Goal: Find specific page/section: Find specific page/section

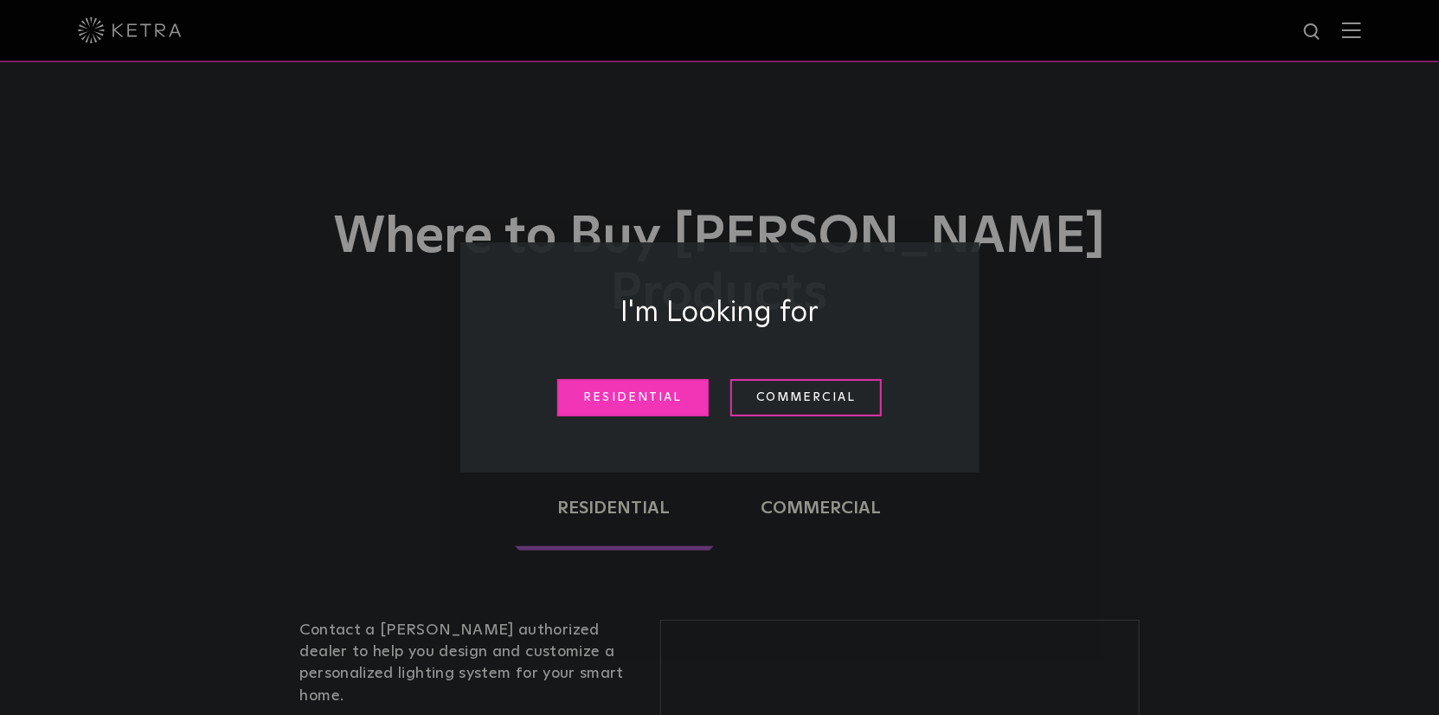
click at [590, 401] on link "Residential" at bounding box center [632, 397] width 151 height 37
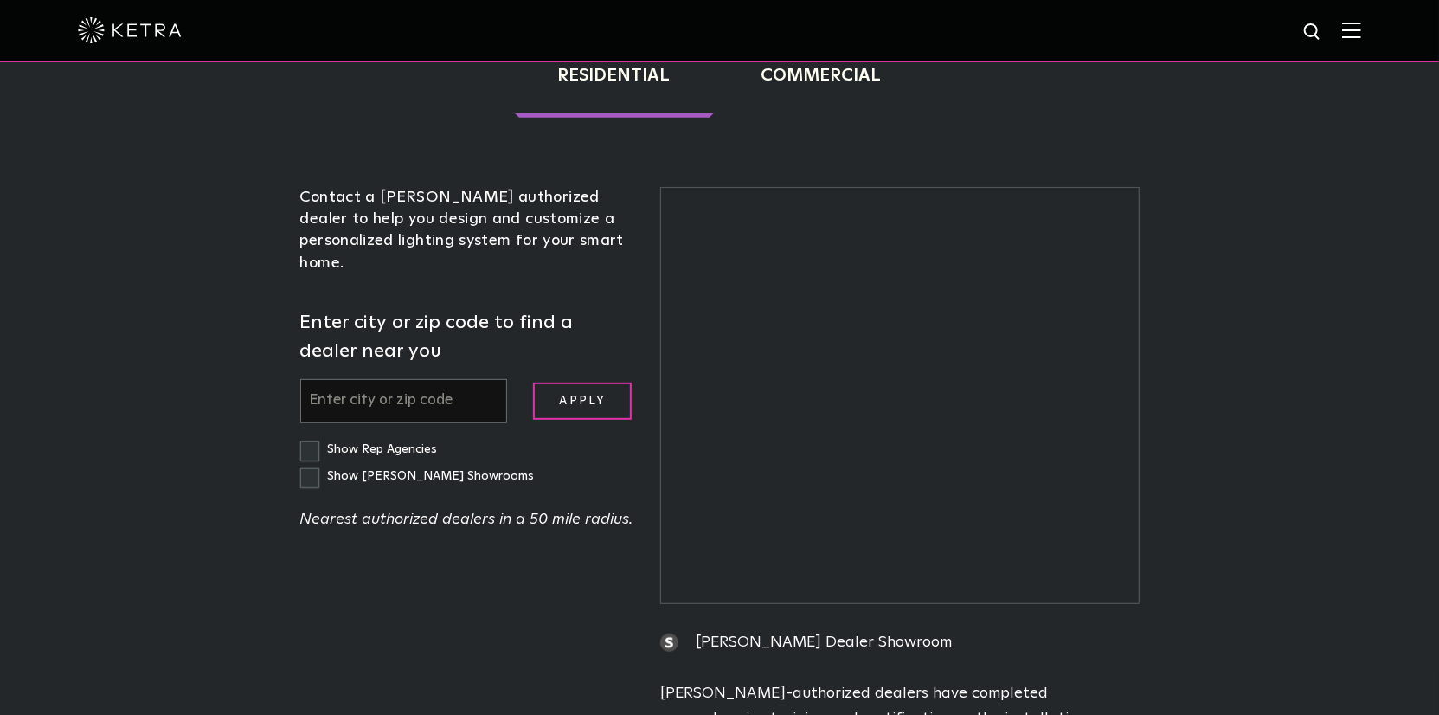
scroll to position [441, 0]
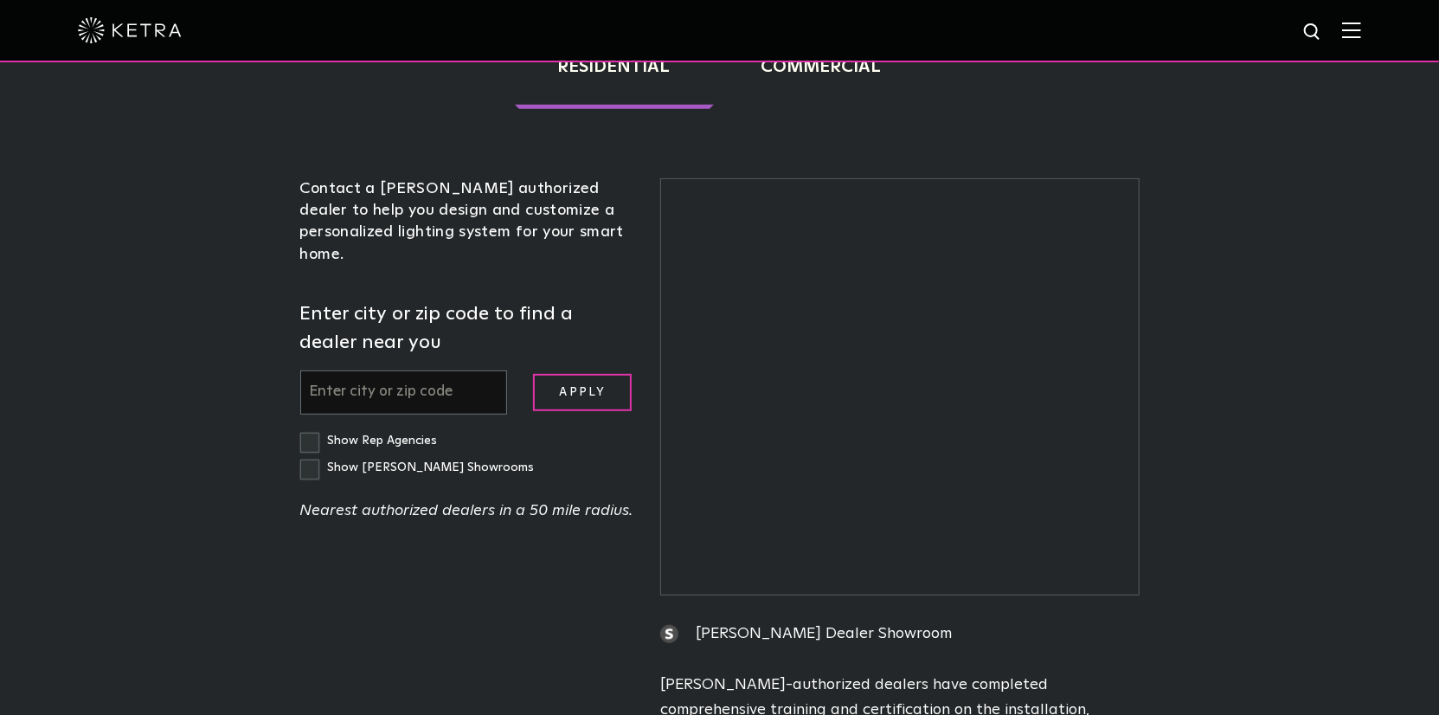
click at [457, 370] on input "text" at bounding box center [404, 392] width 208 height 44
type input "Media7"
click at [533, 374] on input "Apply" at bounding box center [582, 392] width 99 height 37
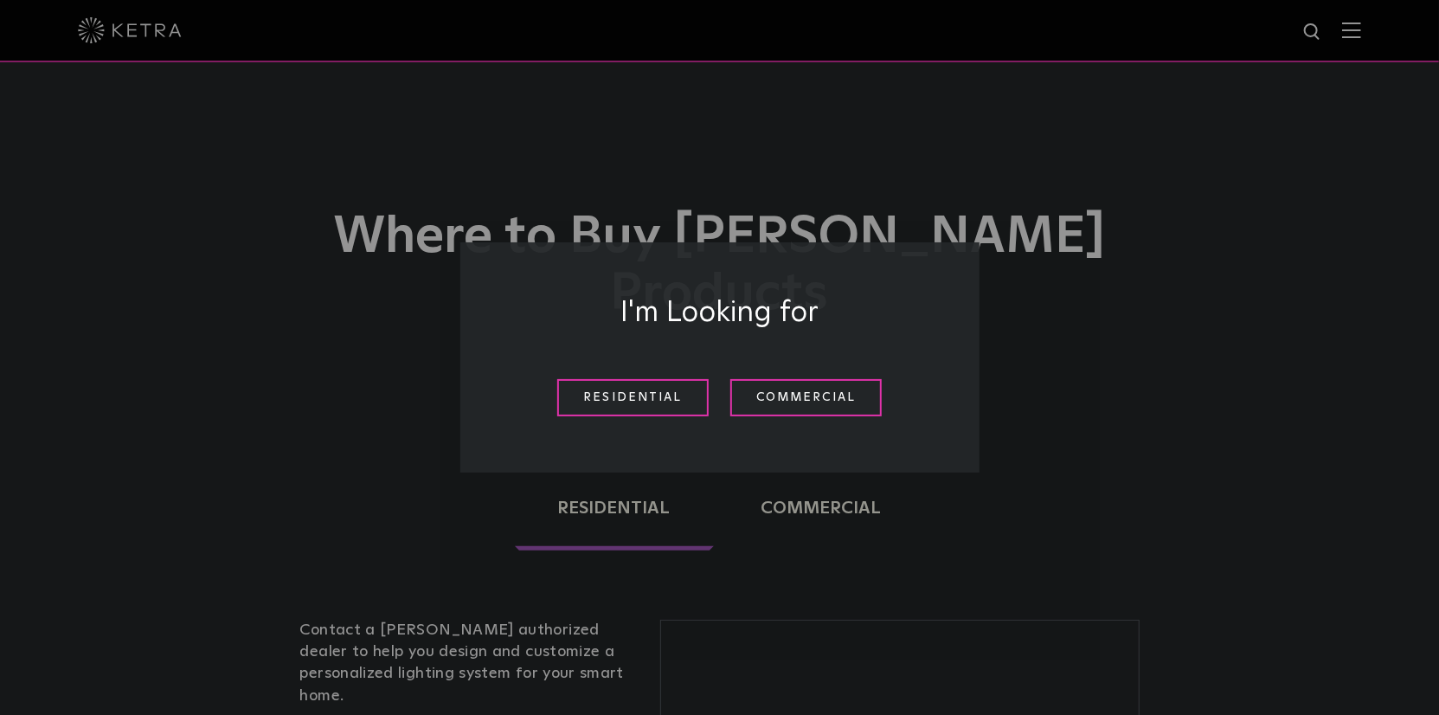
click at [690, 369] on div "Residential Commercial" at bounding box center [720, 397] width 433 height 63
click at [664, 382] on link "Residential" at bounding box center [632, 397] width 151 height 37
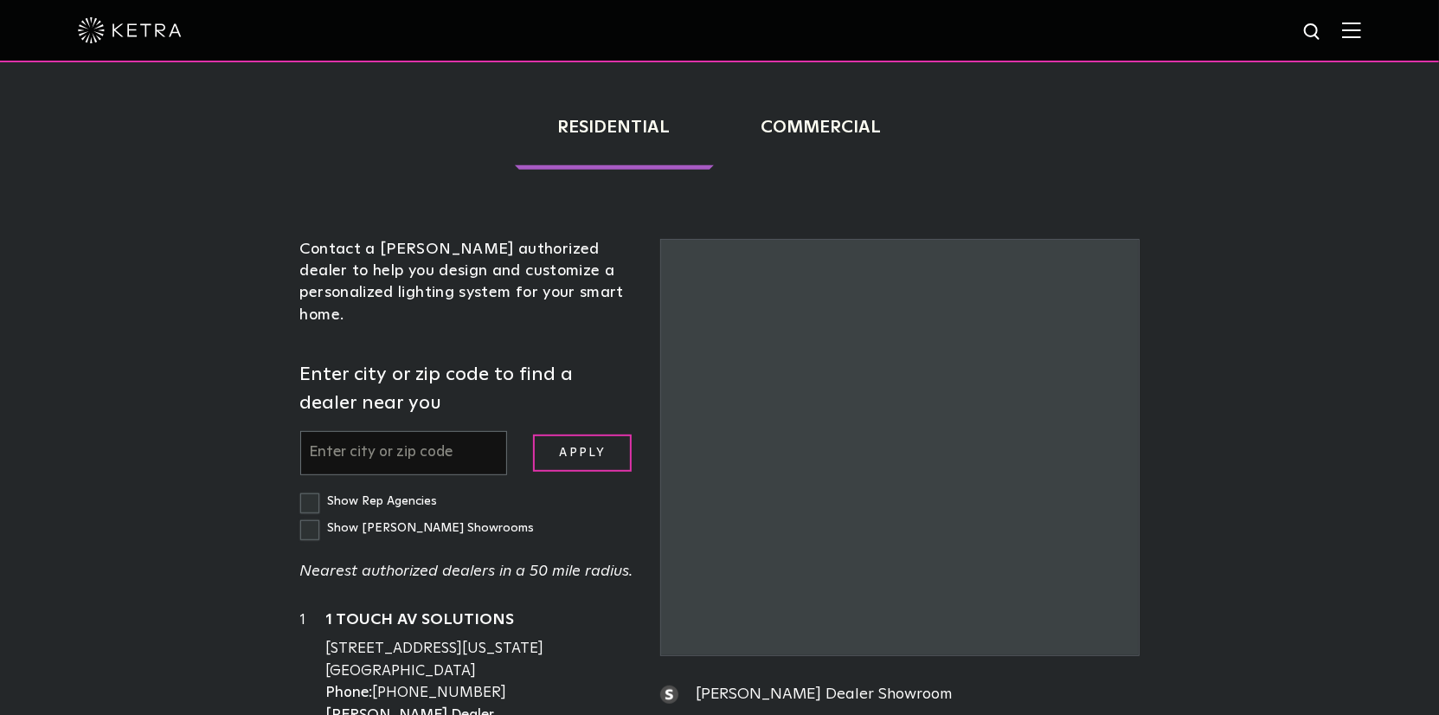
click at [415, 431] on input "text" at bounding box center [404, 453] width 208 height 44
click at [401, 431] on input "text" at bounding box center [404, 453] width 208 height 44
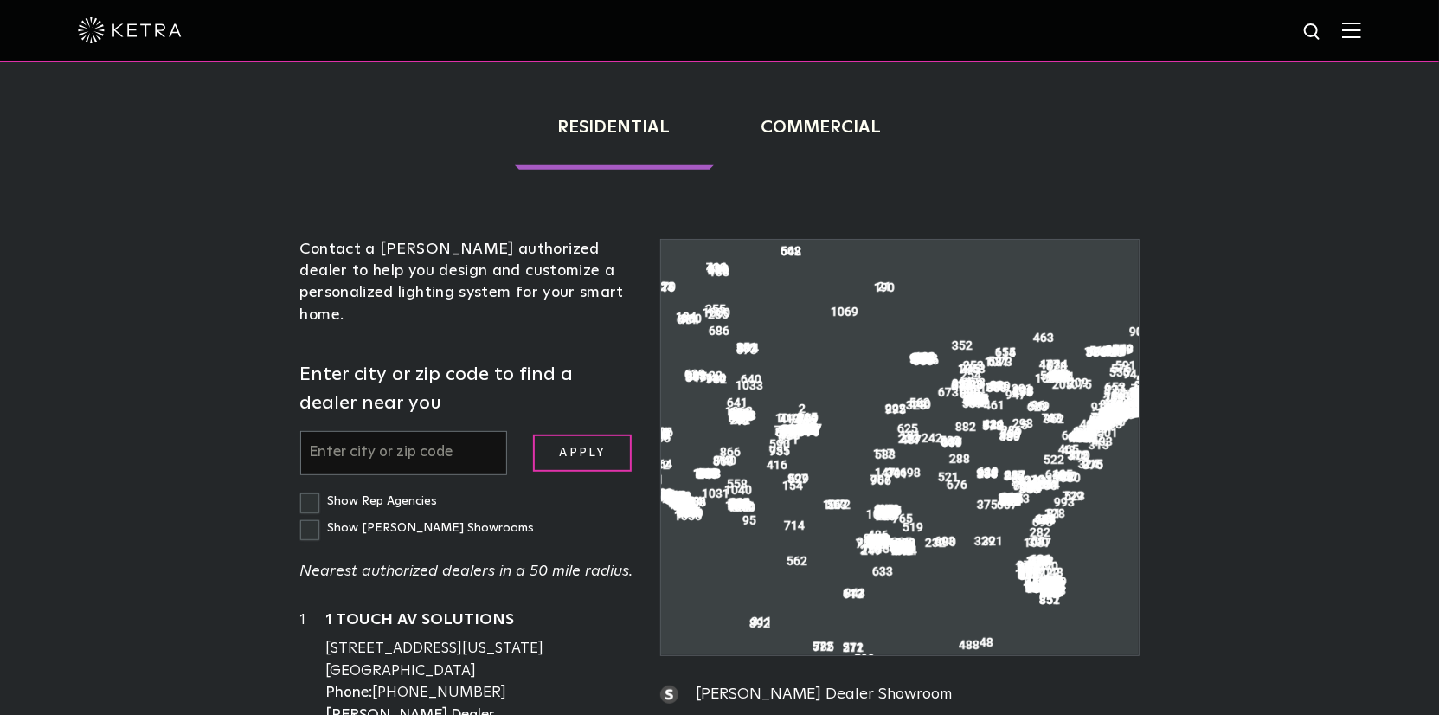
scroll to position [432, 0]
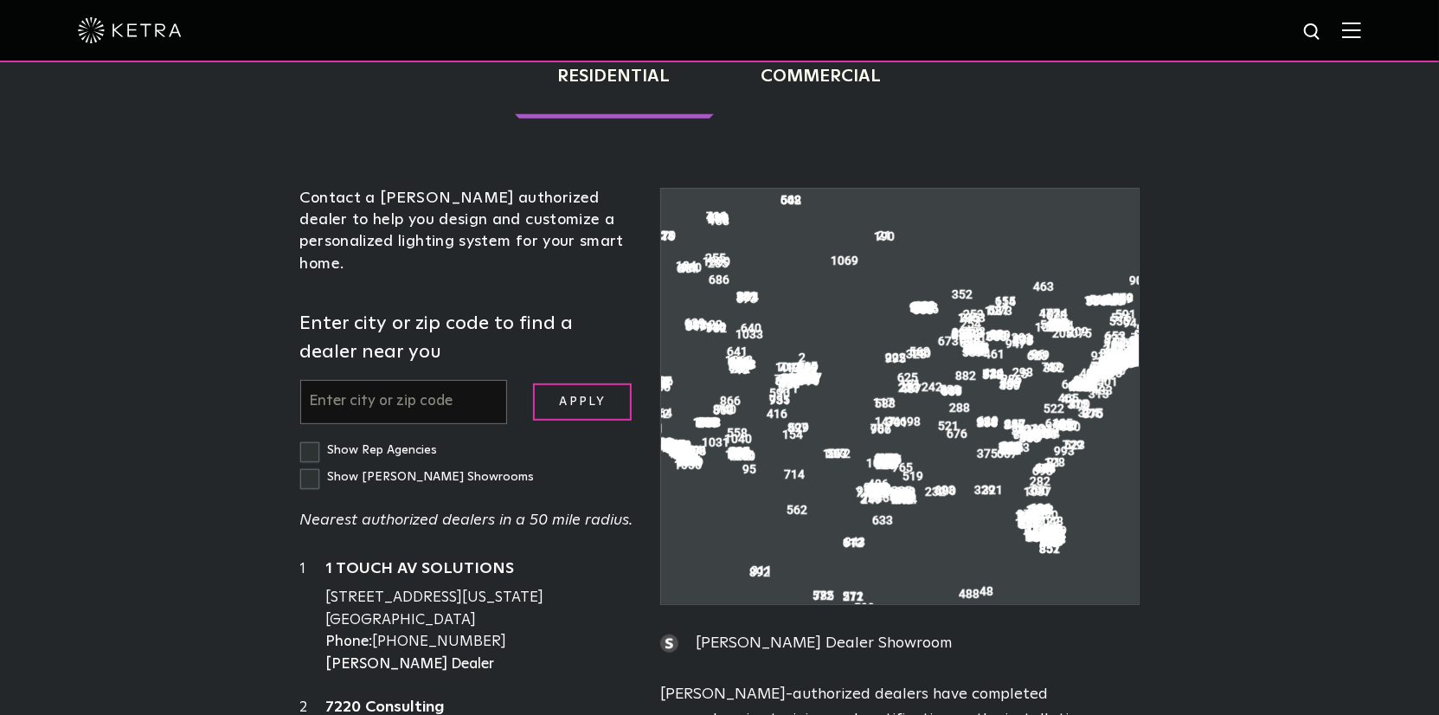
click at [401, 380] on input "text" at bounding box center [404, 402] width 208 height 44
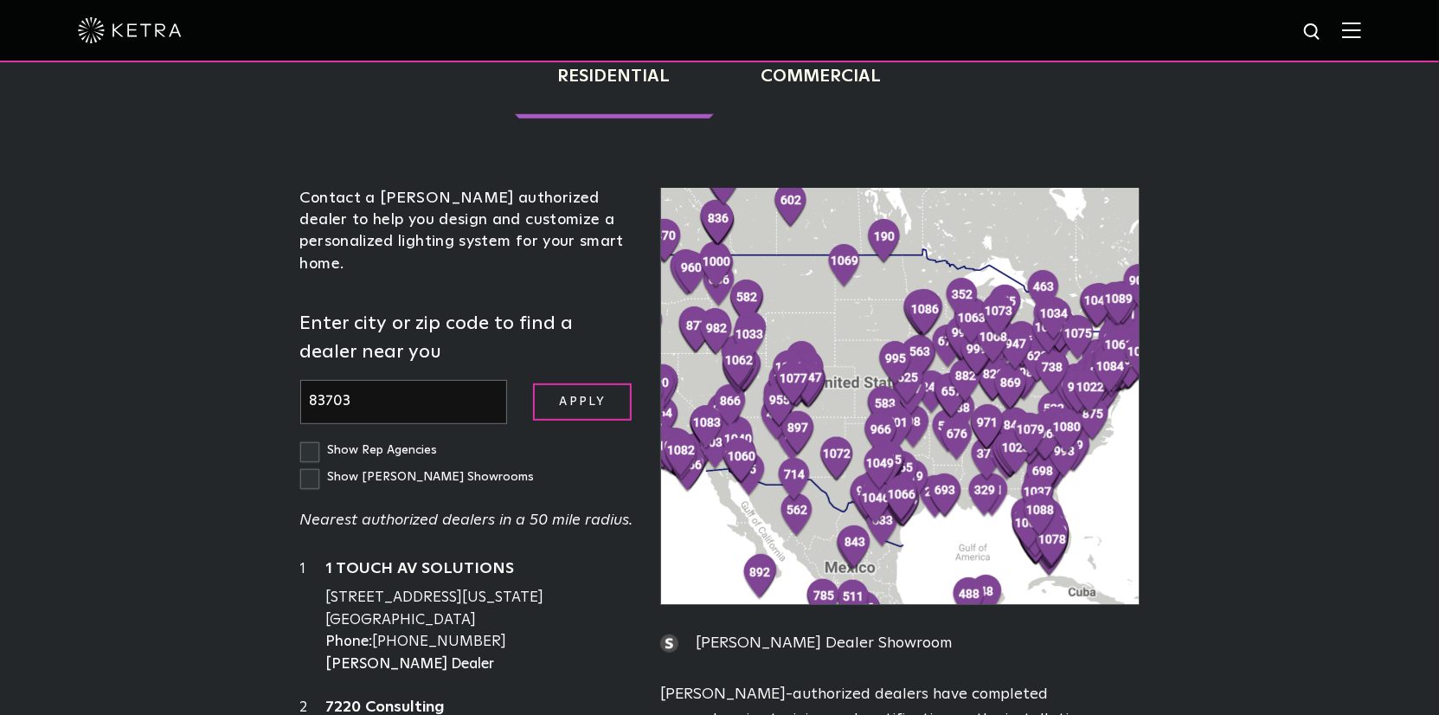
type input "83703"
click at [533, 383] on input "Apply" at bounding box center [582, 401] width 99 height 37
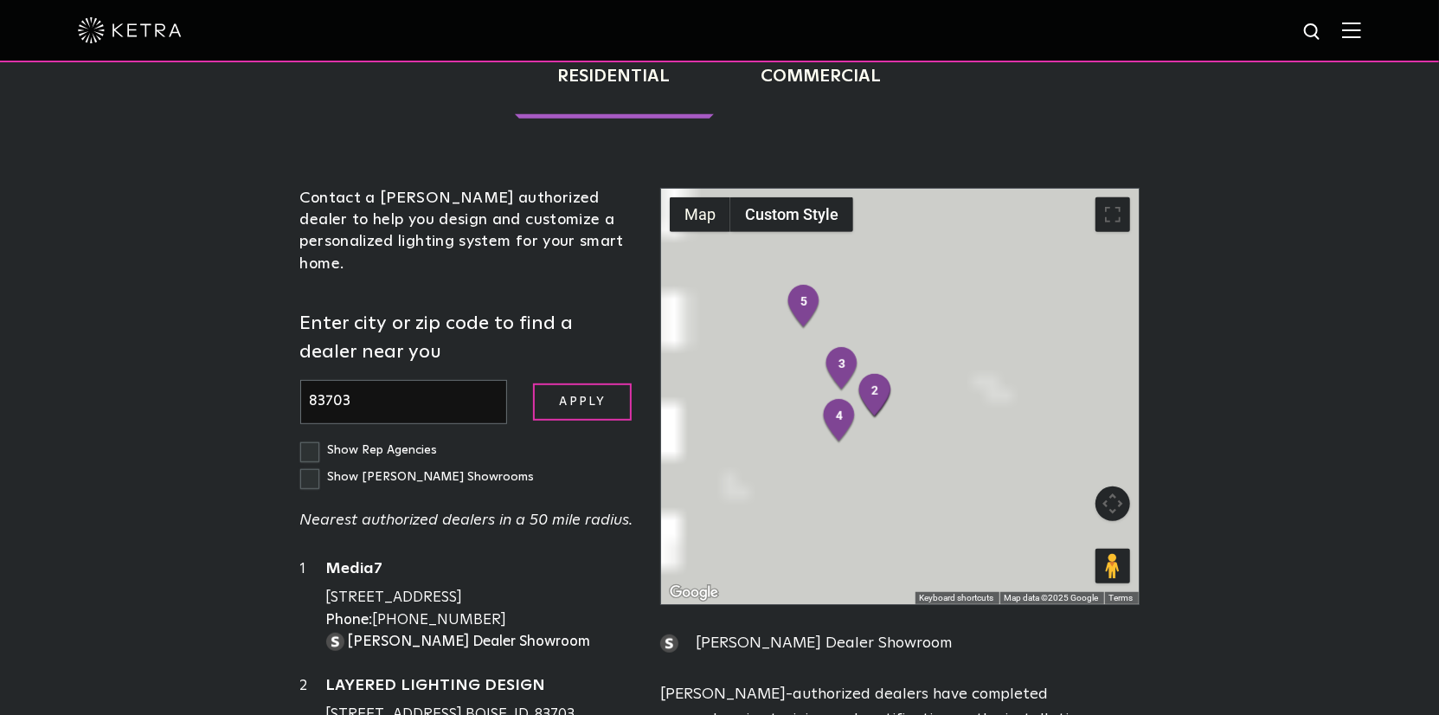
click at [528, 471] on label "Show [PERSON_NAME] Showrooms" at bounding box center [417, 477] width 234 height 12
click at [311, 437] on input "Show [PERSON_NAME] Showrooms" at bounding box center [305, 442] width 11 height 11
checkbox input "true"
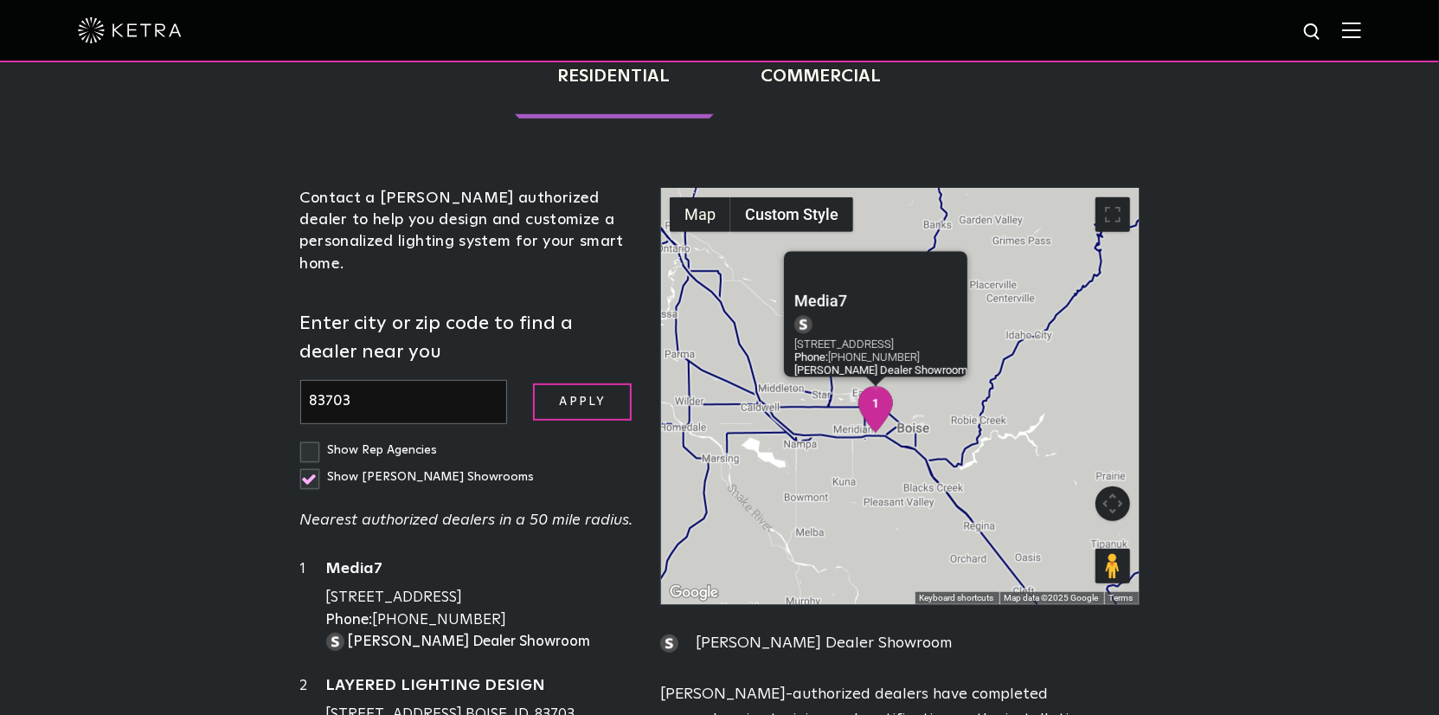
drag, startPoint x: 321, startPoint y: 471, endPoint x: 513, endPoint y: 541, distance: 204.5
click at [513, 558] on div "1 Media7 [STREET_ADDRESS] Phone: [PHONE_NUMBER] [PERSON_NAME] Dealer Showroom" at bounding box center [467, 605] width 335 height 94
click at [513, 558] on div "Media7 [STREET_ADDRESS] Phone: [PHONE_NUMBER] [PERSON_NAME] Dealer Showroom" at bounding box center [480, 605] width 309 height 94
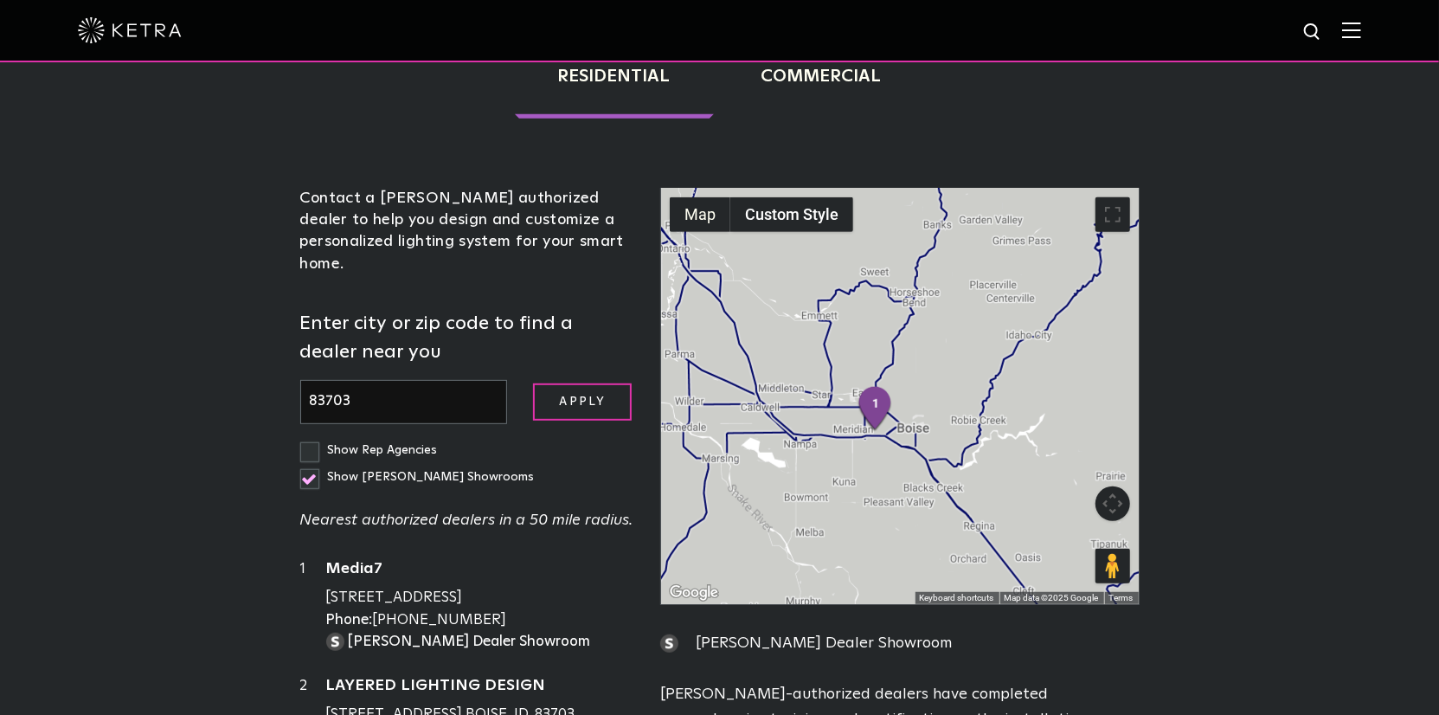
drag, startPoint x: 513, startPoint y: 541, endPoint x: 298, endPoint y: 441, distance: 237.3
click at [298, 441] on div "Contact a [PERSON_NAME] authorized dealer to help you design and customize a pe…" at bounding box center [467, 555] width 361 height 734
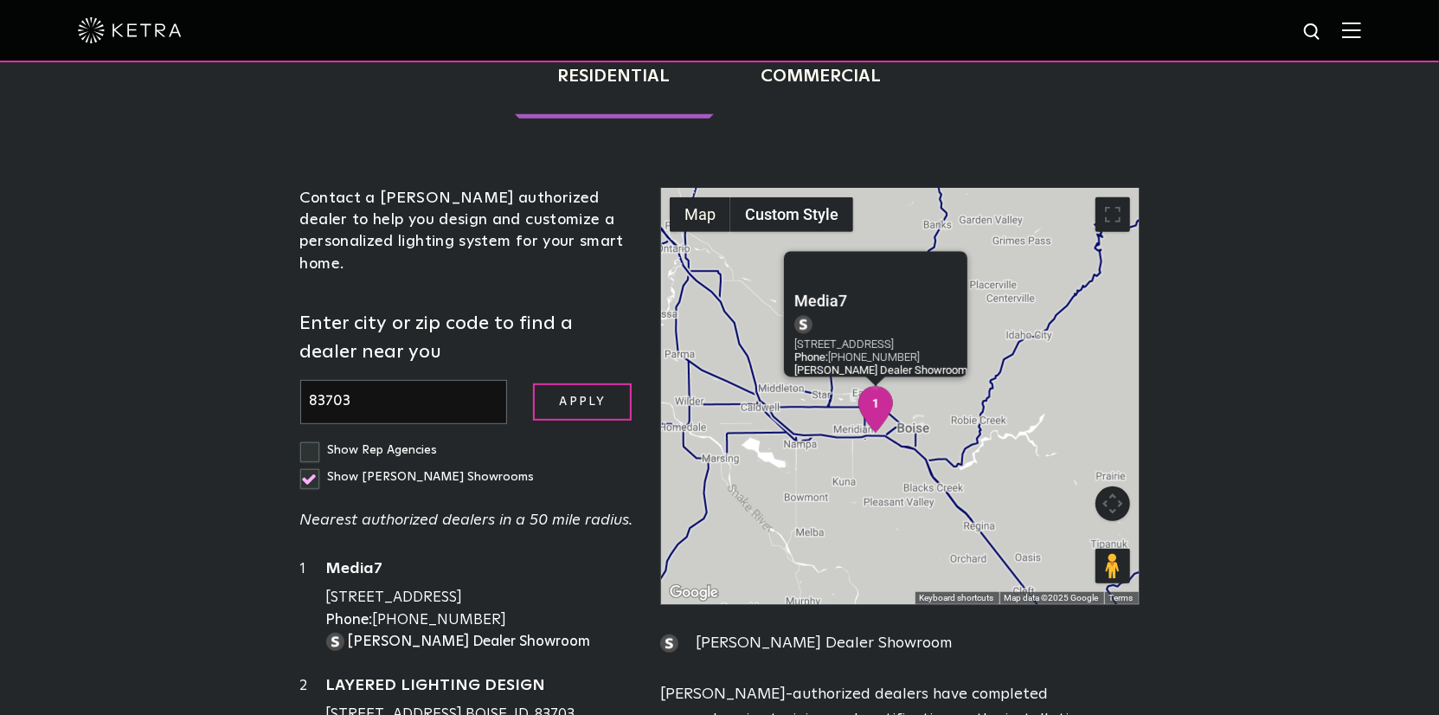
drag, startPoint x: 318, startPoint y: 455, endPoint x: 530, endPoint y: 535, distance: 226.4
click at [530, 558] on div "1 Media7 [STREET_ADDRESS] Phone: [PHONE_NUMBER] [PERSON_NAME] Dealer Showroom" at bounding box center [467, 605] width 335 height 94
drag, startPoint x: 530, startPoint y: 535, endPoint x: 330, endPoint y: 460, distance: 214.1
click at [330, 558] on div "Media7 [STREET_ADDRESS] Phone: [PHONE_NUMBER] [PERSON_NAME] Dealer Showroom" at bounding box center [480, 605] width 309 height 94
